Goal: Transaction & Acquisition: Purchase product/service

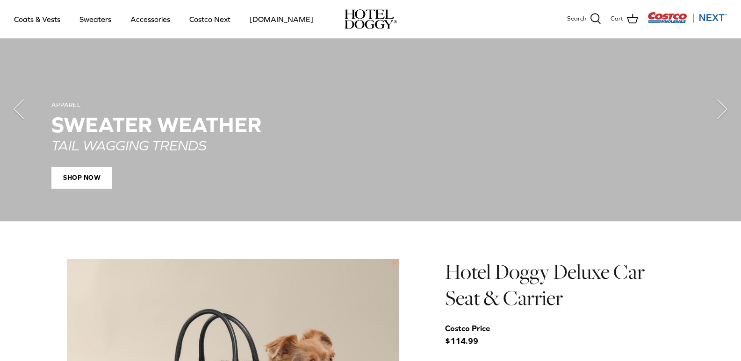
scroll to position [748, 0]
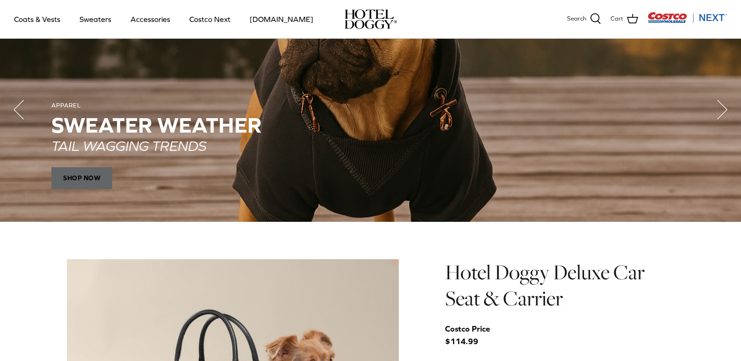
click at [74, 175] on span "SHOP NOW" at bounding box center [81, 178] width 61 height 22
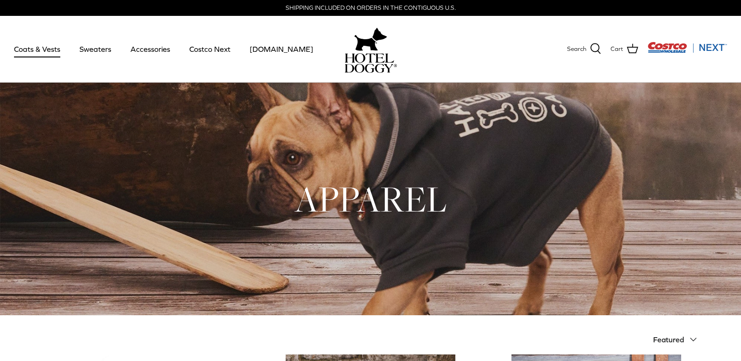
click at [58, 49] on link "Coats & Vests" at bounding box center [37, 49] width 63 height 32
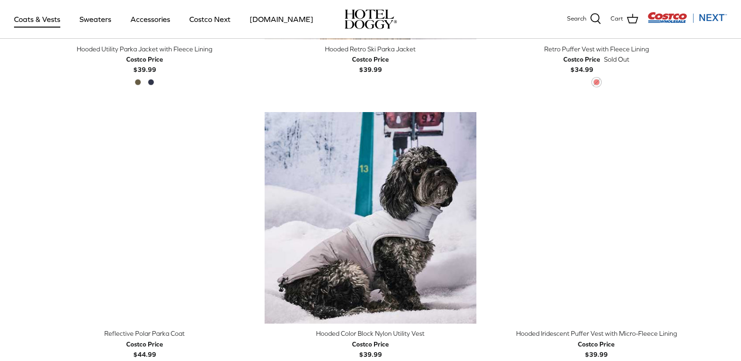
scroll to position [748, 0]
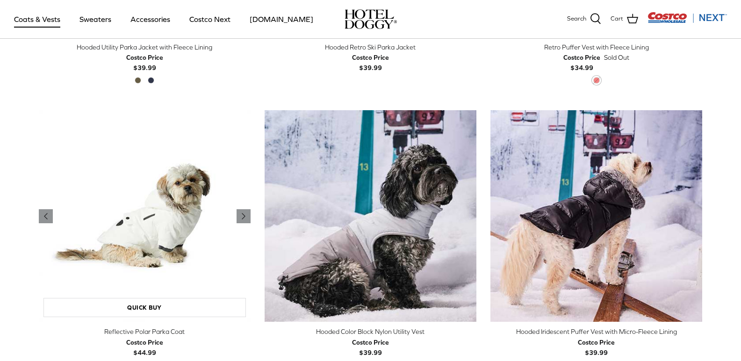
click at [163, 228] on img "Reflective Polar Parka Coat" at bounding box center [145, 216] width 212 height 212
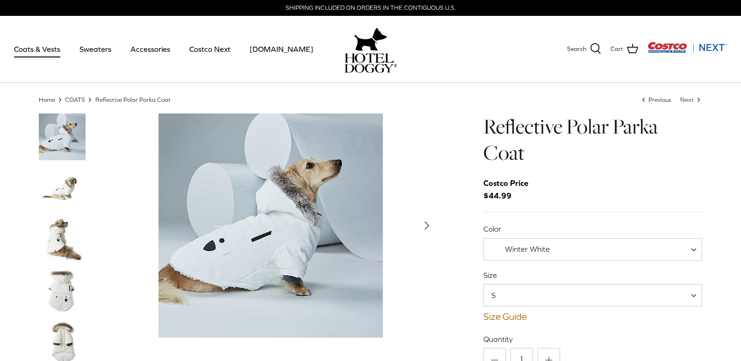
click at [66, 196] on img "Thumbnail Link" at bounding box center [62, 188] width 47 height 47
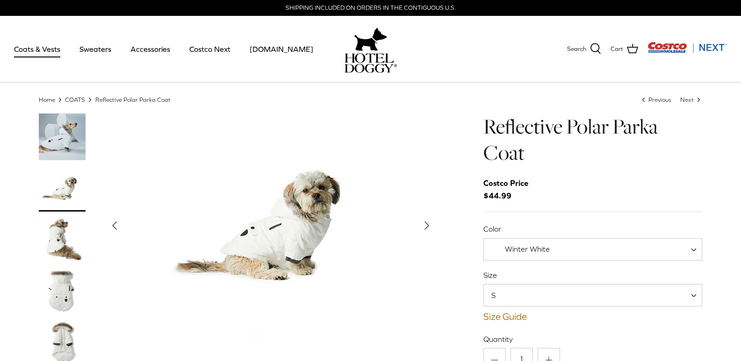
click at [73, 195] on img "Thumbnail Link" at bounding box center [62, 188] width 47 height 47
click at [57, 239] on img "Thumbnail Link" at bounding box center [62, 239] width 47 height 47
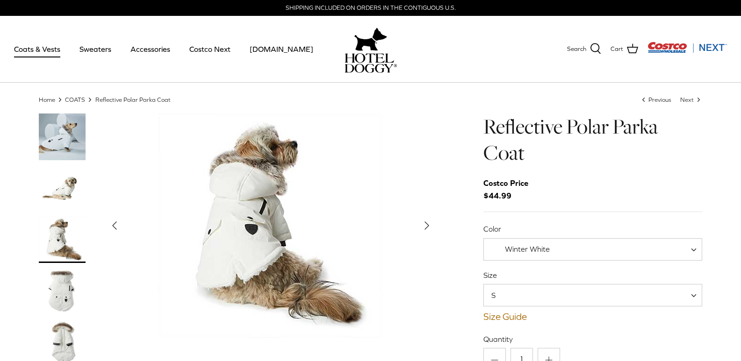
click at [64, 289] on img "Thumbnail Link" at bounding box center [62, 291] width 47 height 47
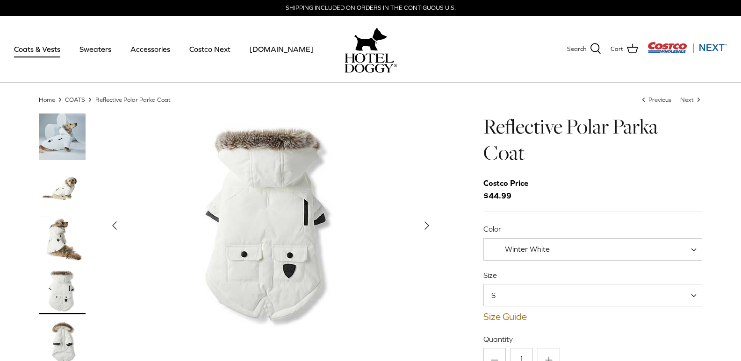
click at [57, 338] on img "Thumbnail Link" at bounding box center [62, 342] width 47 height 47
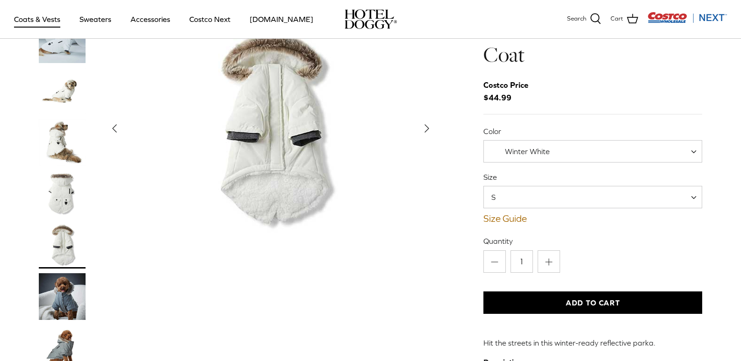
scroll to position [140, 0]
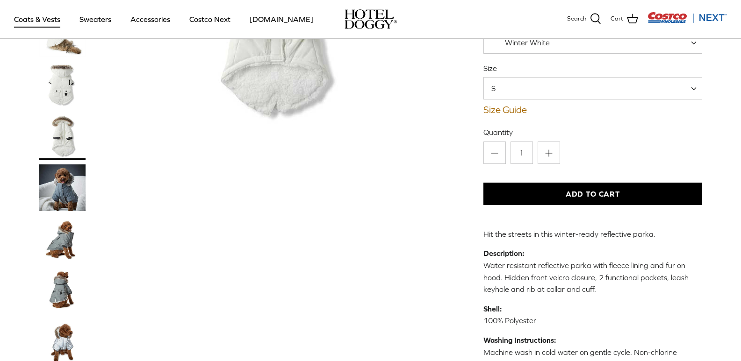
click at [59, 237] on img "Thumbnail Link" at bounding box center [62, 239] width 47 height 47
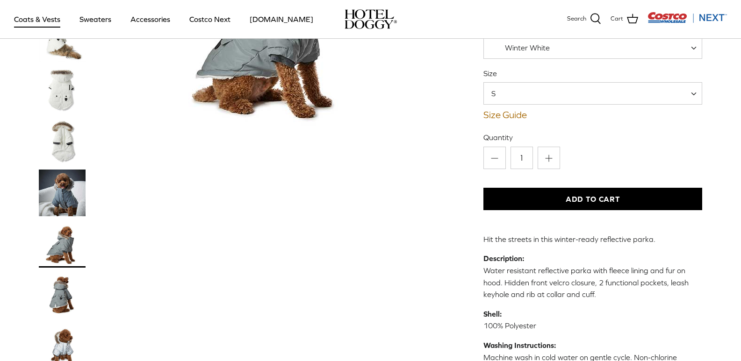
scroll to position [189, 0]
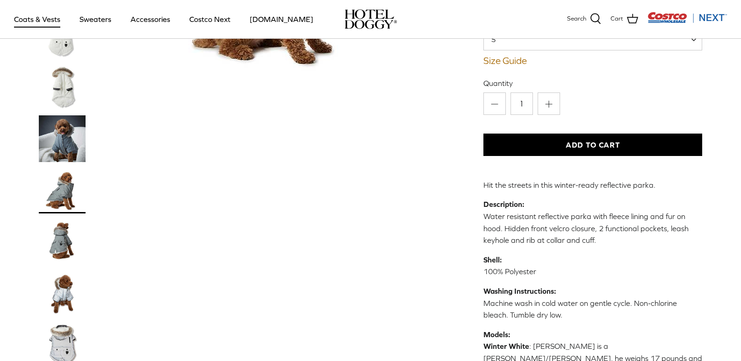
click at [65, 243] on img "Thumbnail Link" at bounding box center [62, 241] width 47 height 47
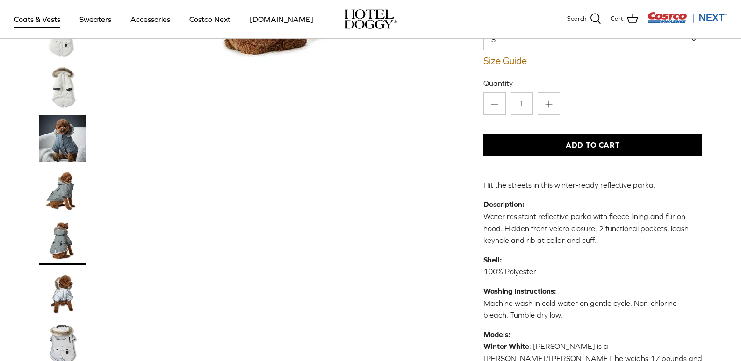
click at [55, 193] on img "Thumbnail Link" at bounding box center [62, 190] width 47 height 47
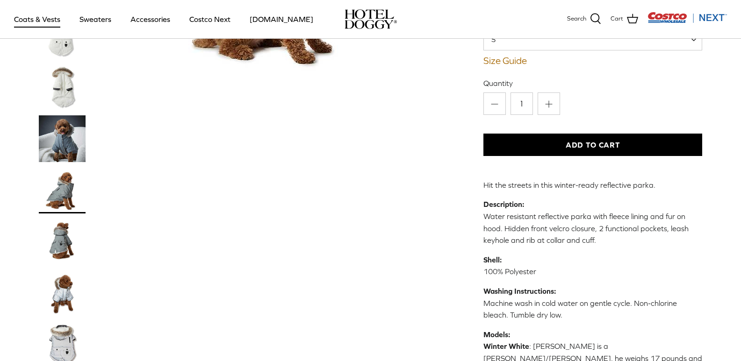
click at [67, 242] on img "Thumbnail Link" at bounding box center [62, 241] width 47 height 47
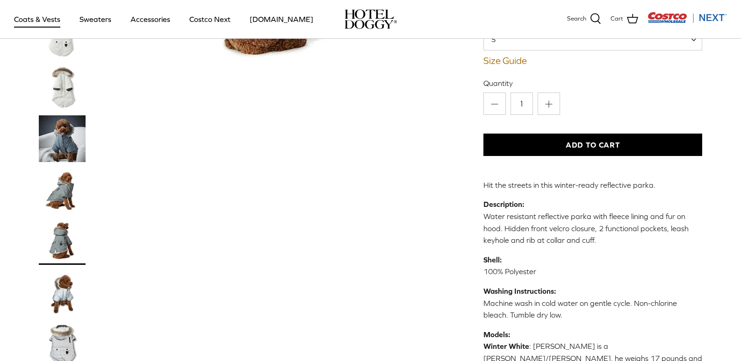
click at [73, 196] on img "Thumbnail Link" at bounding box center [62, 190] width 47 height 47
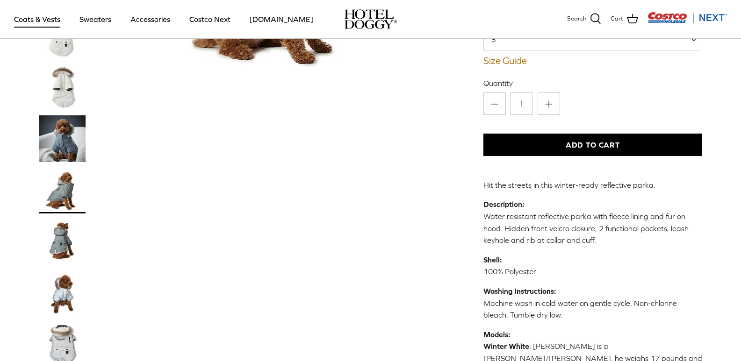
click at [59, 239] on img "Thumbnail Link" at bounding box center [62, 241] width 47 height 47
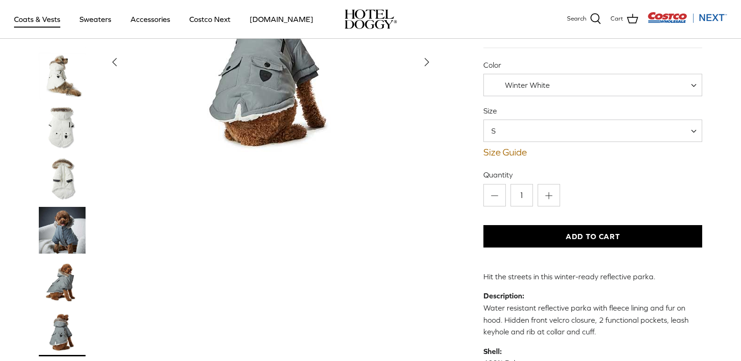
scroll to position [96, 0]
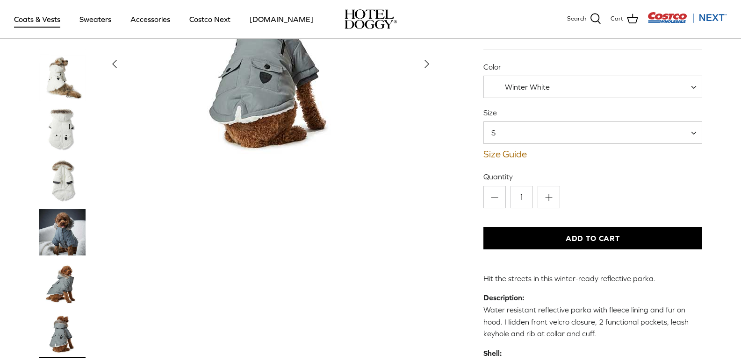
click at [66, 289] on img "Thumbnail Link" at bounding box center [62, 283] width 47 height 47
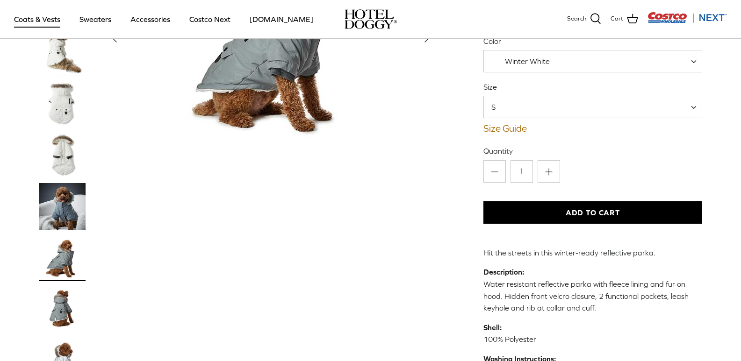
scroll to position [143, 0]
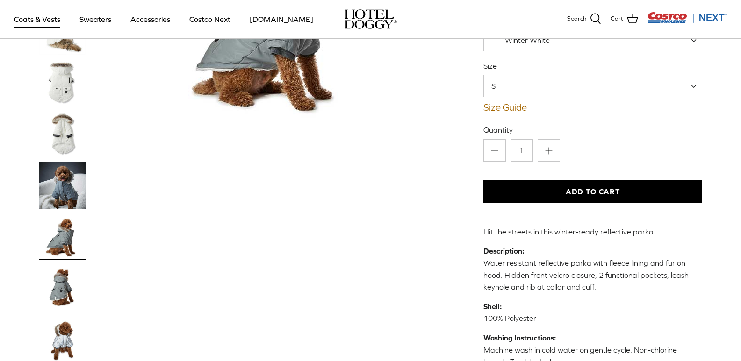
click at [65, 283] on img "Thumbnail Link" at bounding box center [62, 288] width 47 height 47
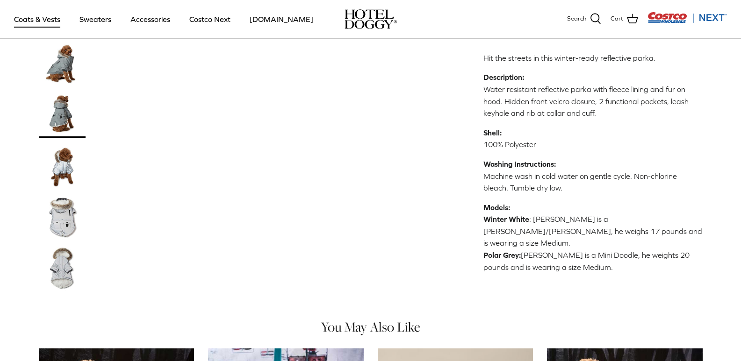
scroll to position [330, 0]
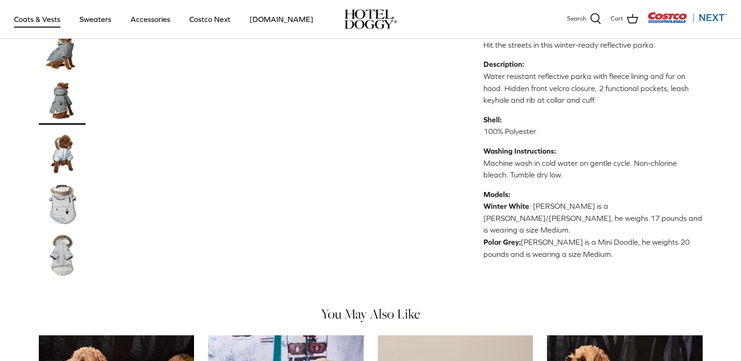
click at [68, 153] on img "Thumbnail Link" at bounding box center [62, 152] width 47 height 47
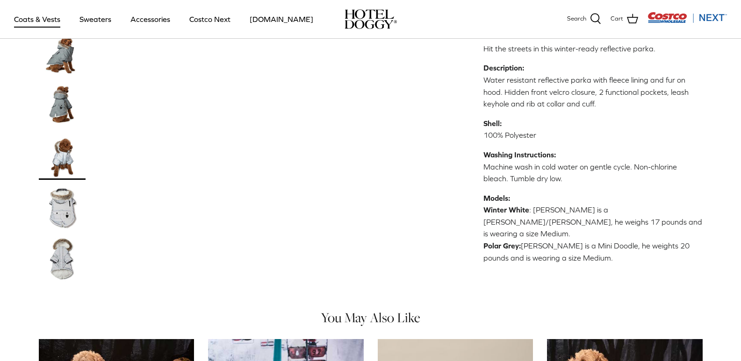
scroll to position [327, 0]
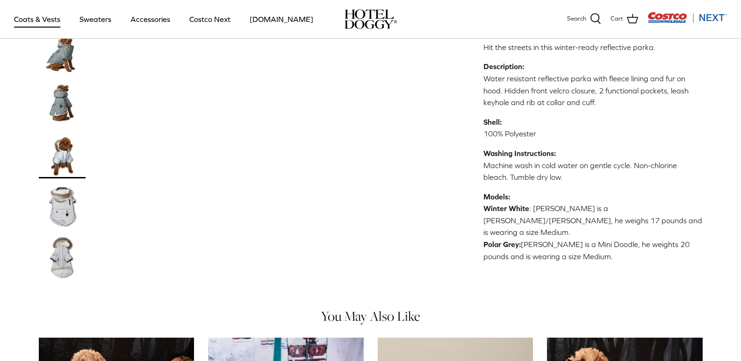
click at [65, 213] on img "Thumbnail Link" at bounding box center [62, 206] width 47 height 47
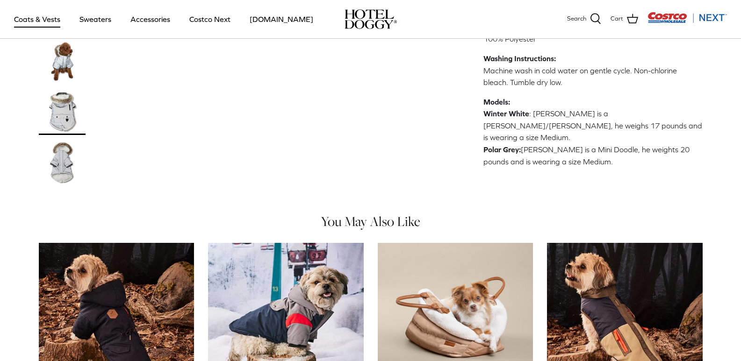
scroll to position [422, 0]
click at [64, 172] on img "Thumbnail Link" at bounding box center [62, 163] width 47 height 47
click at [67, 167] on img "Thumbnail Link" at bounding box center [62, 163] width 47 height 47
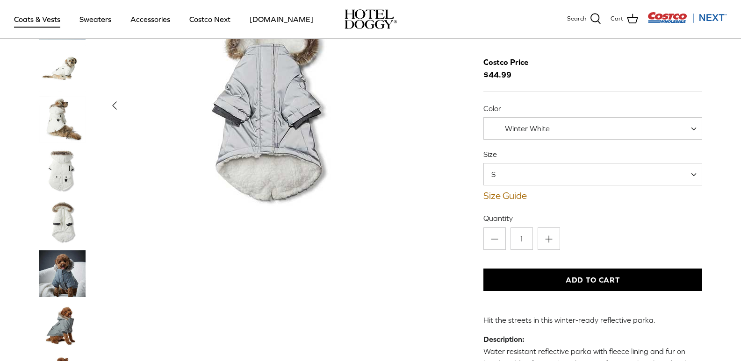
scroll to position [47, 0]
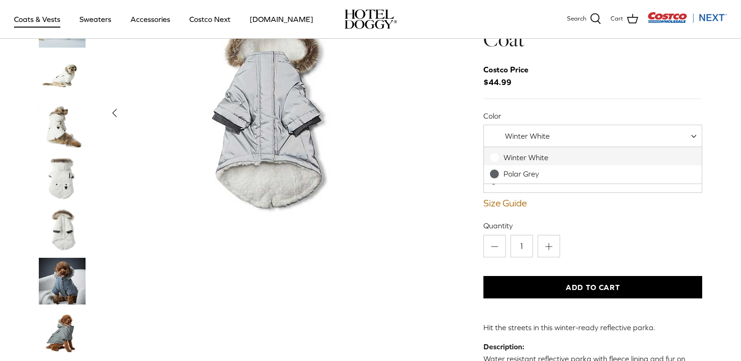
click at [696, 133] on span at bounding box center [696, 136] width 9 height 22
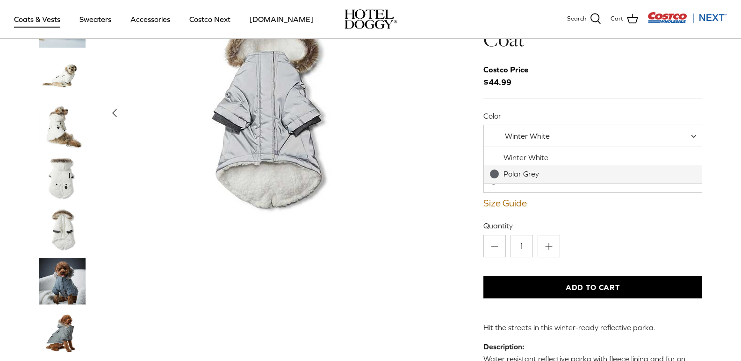
select select "Polar Grey"
